Goal: Transaction & Acquisition: Subscribe to service/newsletter

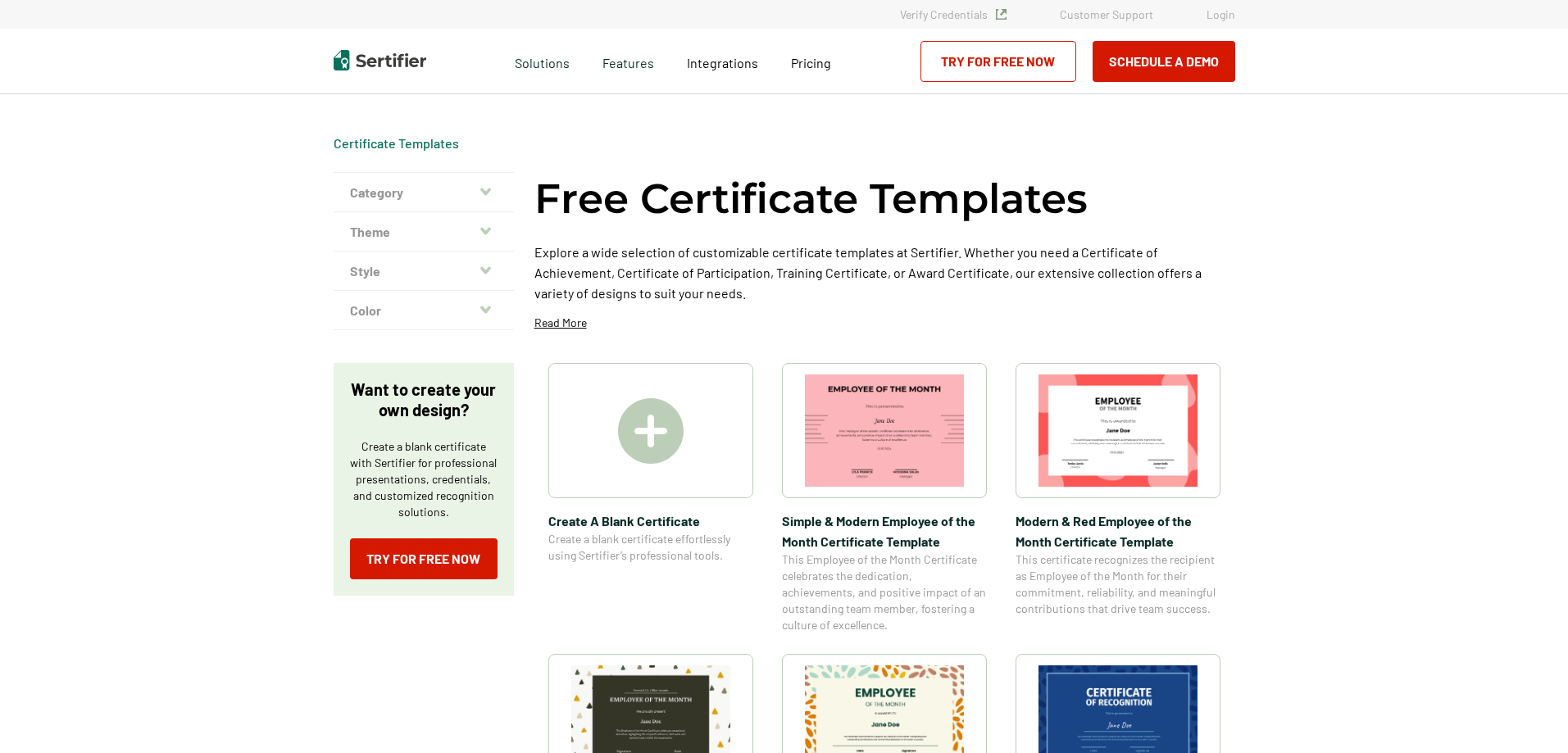
click at [486, 233] on icon "button" at bounding box center [486, 231] width 11 height 7
click at [486, 225] on icon "button" at bounding box center [486, 231] width 11 height 13
click at [491, 303] on icon "button" at bounding box center [486, 310] width 11 height 13
click at [641, 445] on img at bounding box center [651, 431] width 66 height 66
click at [409, 554] on link "Try for Free Now" at bounding box center [424, 559] width 148 height 41
